Goal: Task Accomplishment & Management: Manage account settings

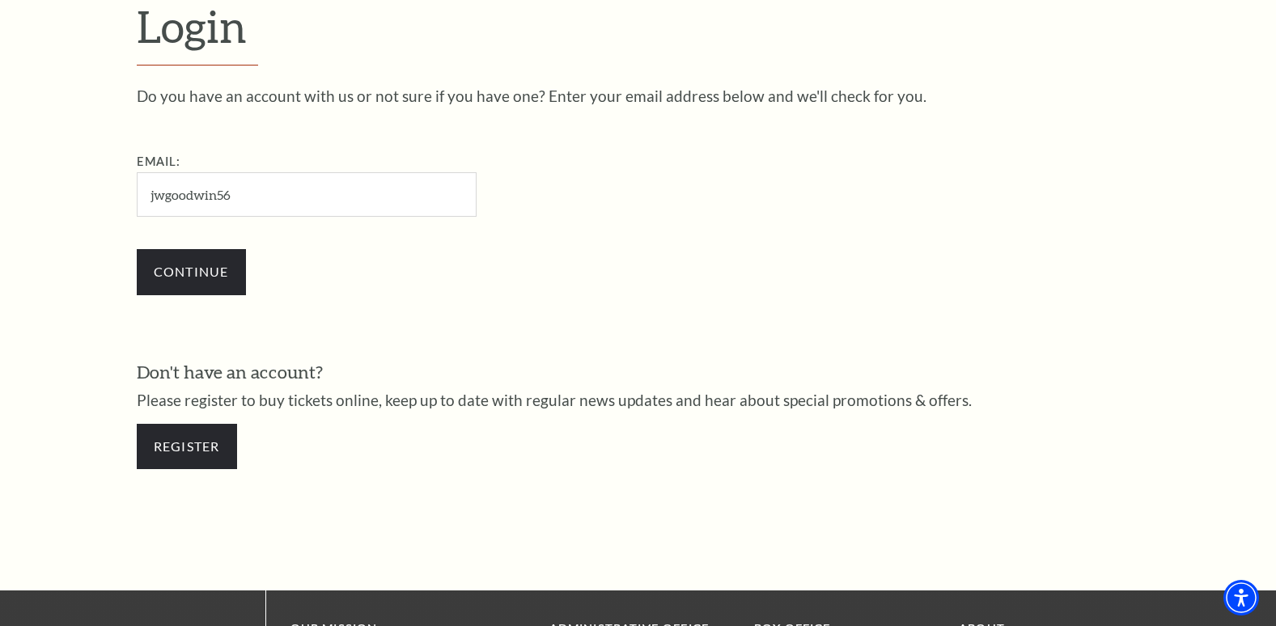
type input "[EMAIL_ADDRESS][DOMAIN_NAME]"
click at [197, 269] on input "Continue" at bounding box center [191, 271] width 109 height 45
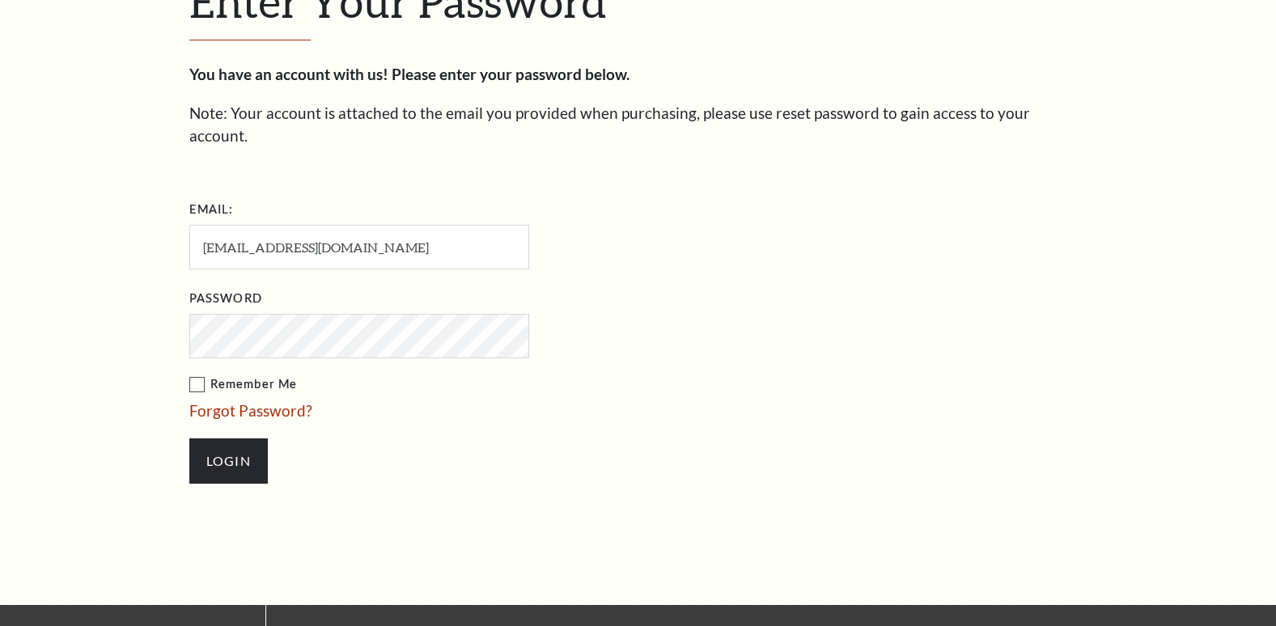
scroll to position [504, 0]
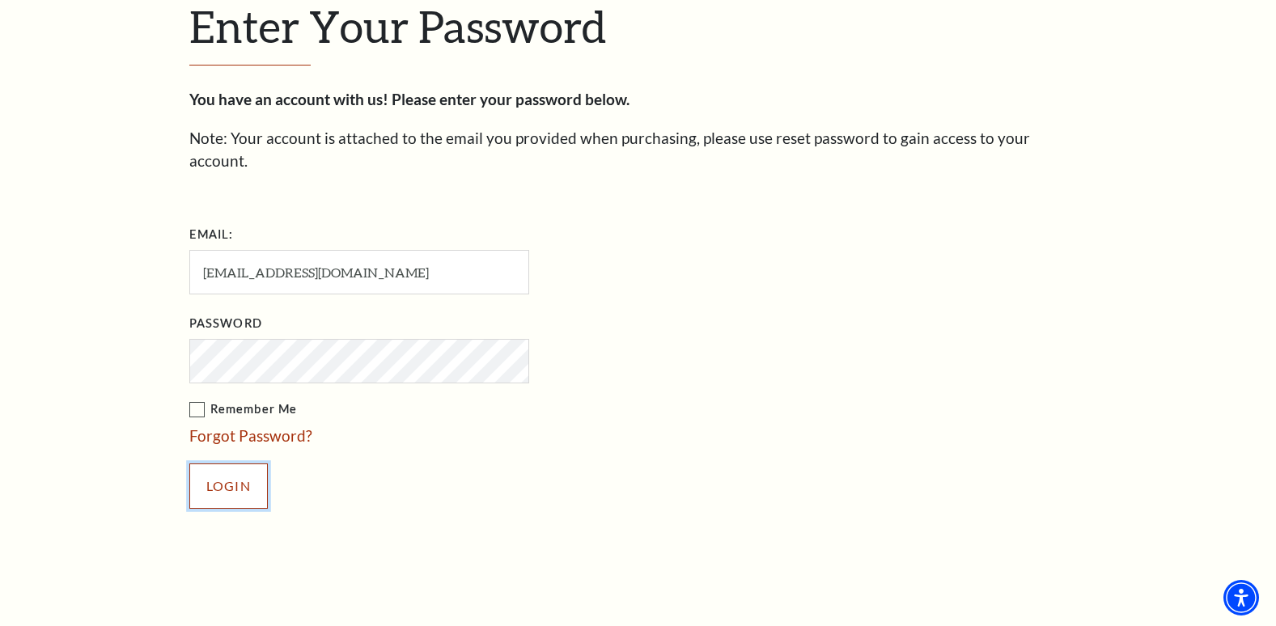
click at [229, 465] on input "Login" at bounding box center [228, 486] width 78 height 45
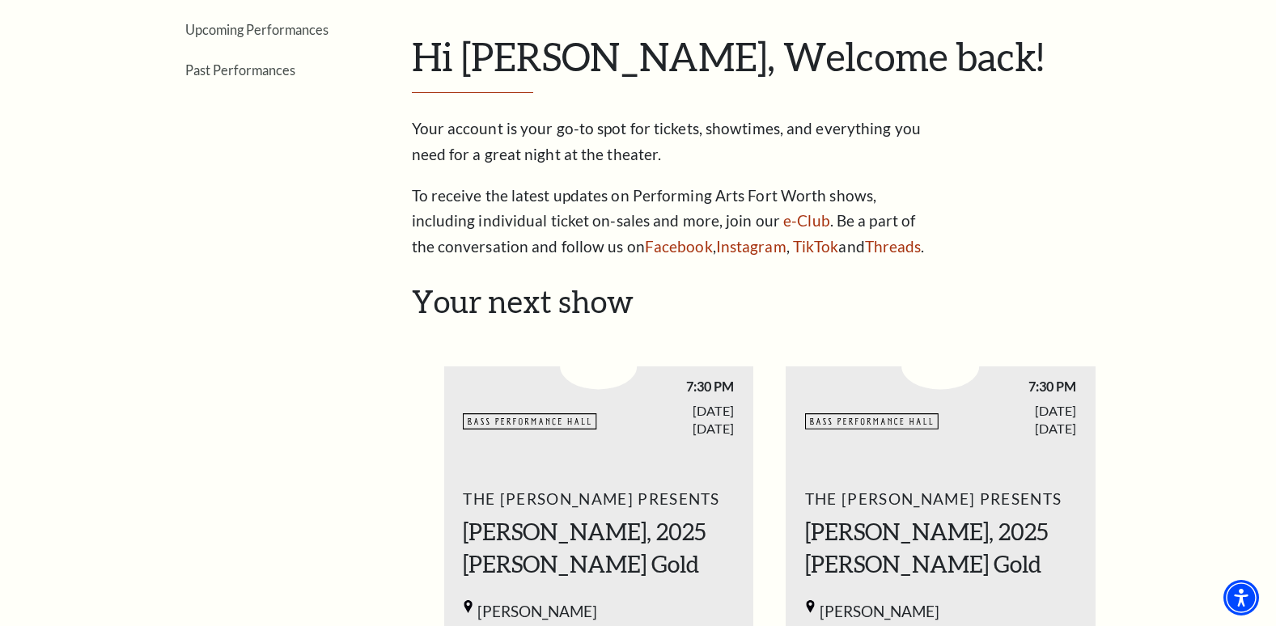
scroll to position [485, 0]
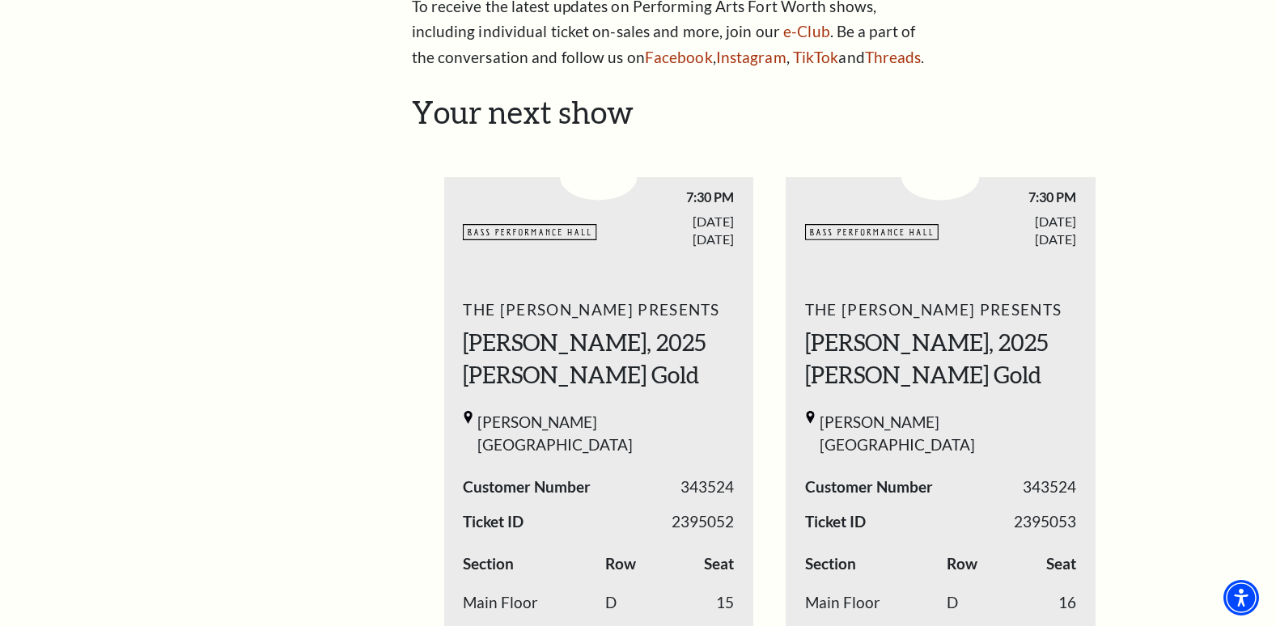
click at [715, 320] on span "The [PERSON_NAME] Presents" at bounding box center [598, 310] width 271 height 26
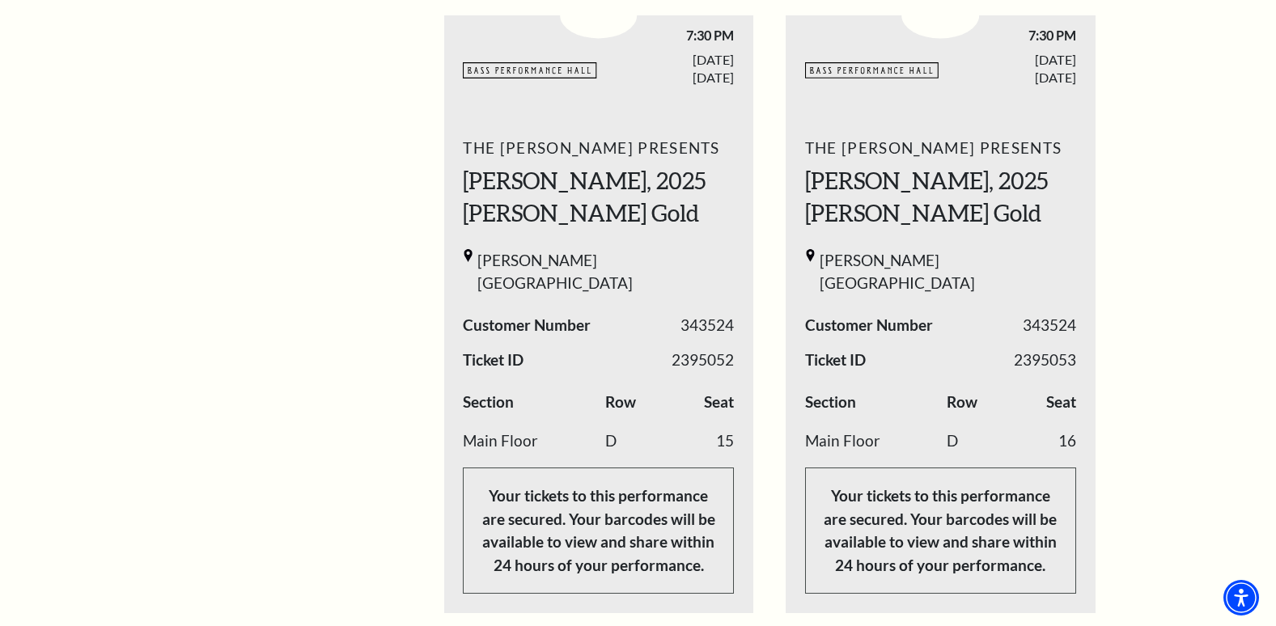
scroll to position [566, 0]
